Goal: Find specific page/section: Find specific page/section

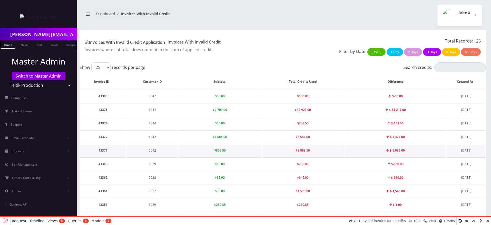
select select "01K47PYYAE55YR6EQQ818AH7TD"
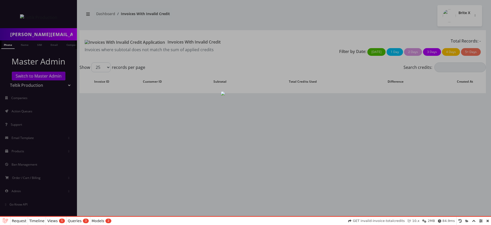
select select "01K47Q1ZSSRRKZCB2D4X4Z3FS9"
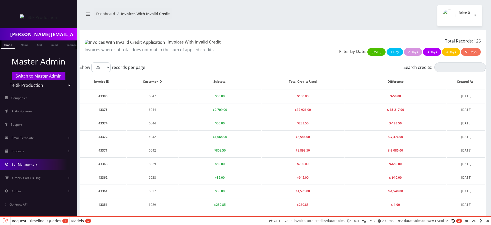
scroll to position [22, 0]
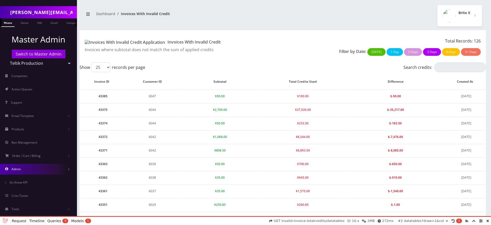
click at [52, 168] on link "Admin" at bounding box center [38, 169] width 77 height 11
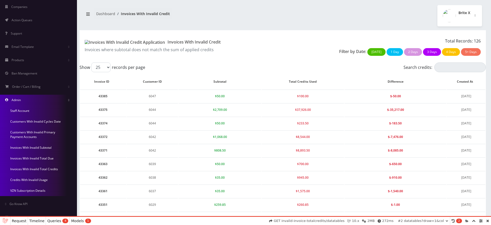
scroll to position [95, 0]
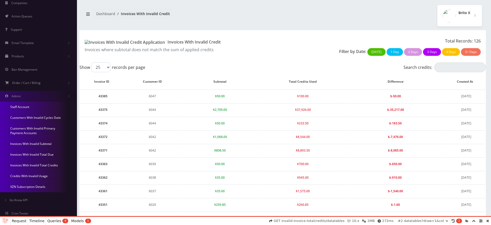
click at [37, 176] on link "Credits With Invalid Usage" at bounding box center [38, 176] width 77 height 11
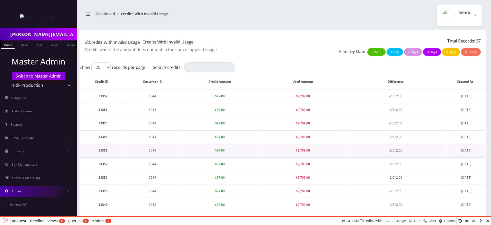
select select "01K47Q33RKAQ1QNB8PNTK5QDF5"
click at [105, 98] on td "31357" at bounding box center [103, 96] width 46 height 13
copy td "31357"
click at [295, 96] on td "$2,709.00" at bounding box center [303, 96] width 82 height 13
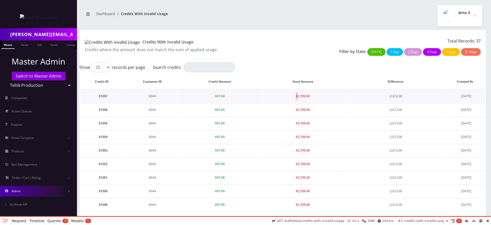
click at [295, 96] on td "$2,709.00" at bounding box center [303, 96] width 82 height 13
click at [220, 100] on td "$97.00" at bounding box center [220, 96] width 82 height 13
